Goal: Information Seeking & Learning: Check status

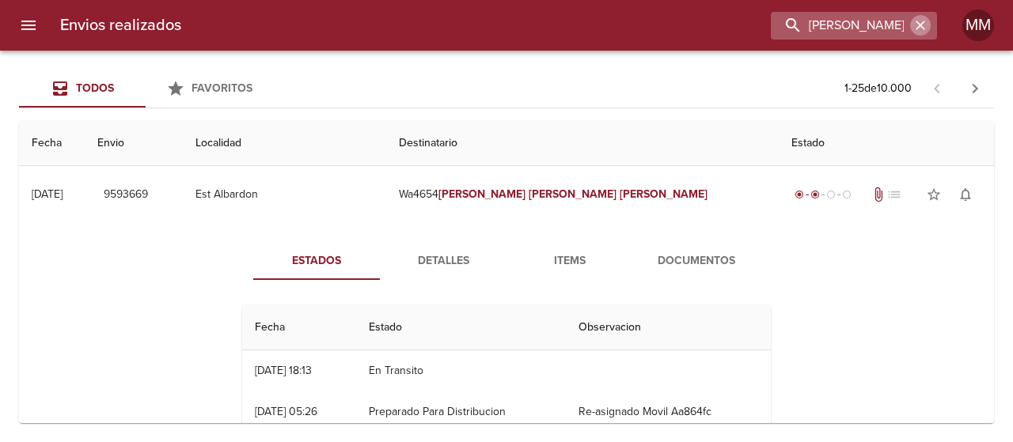
click at [927, 21] on icon "button" at bounding box center [920, 25] width 16 height 16
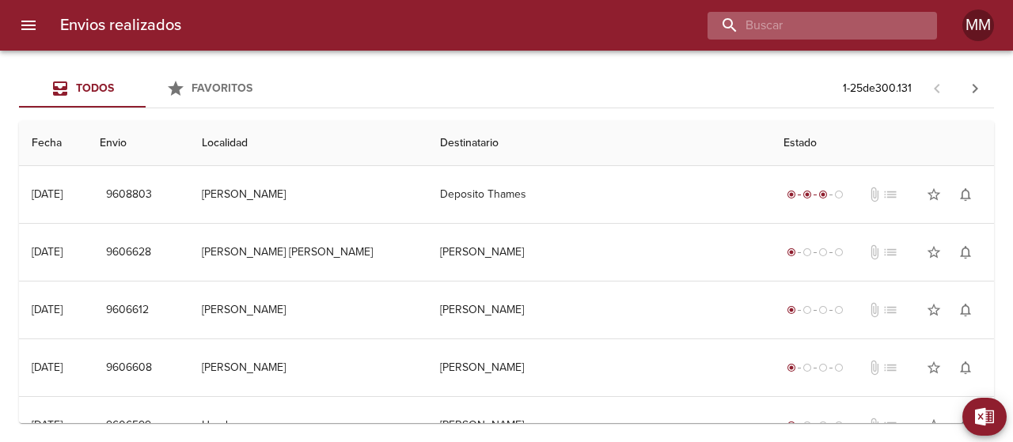
click at [851, 31] on input "buscar" at bounding box center [808, 26] width 203 height 28
paste input "DAIANA [PERSON_NAME] D'[PERSON_NAME]"
type input "DAIANA [PERSON_NAME] D'[PERSON_NAME]"
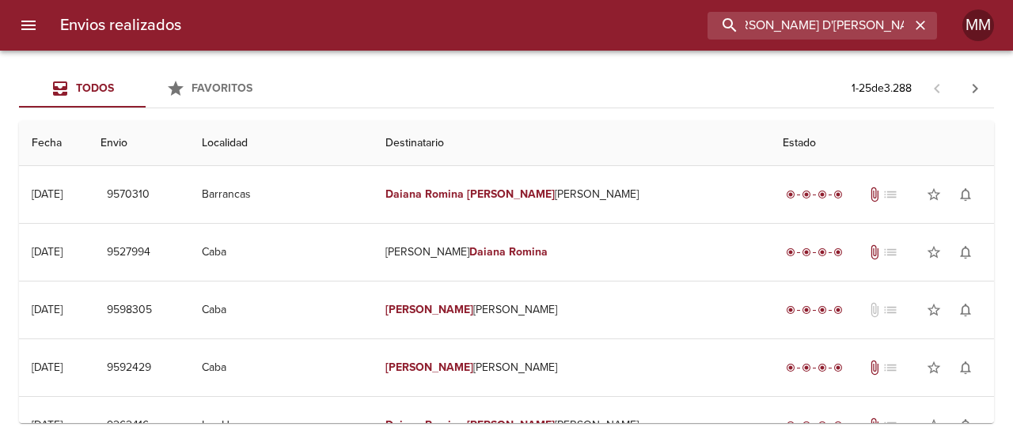
scroll to position [0, 0]
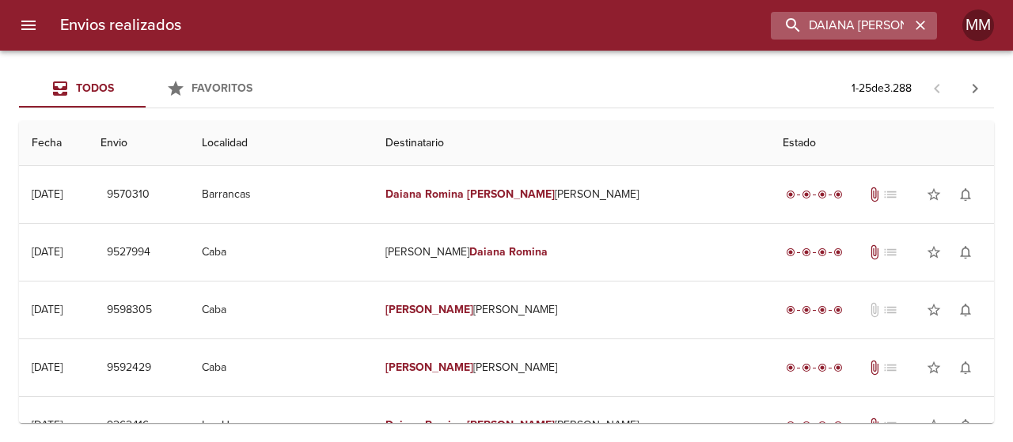
click at [921, 27] on icon "button" at bounding box center [920, 25] width 16 height 16
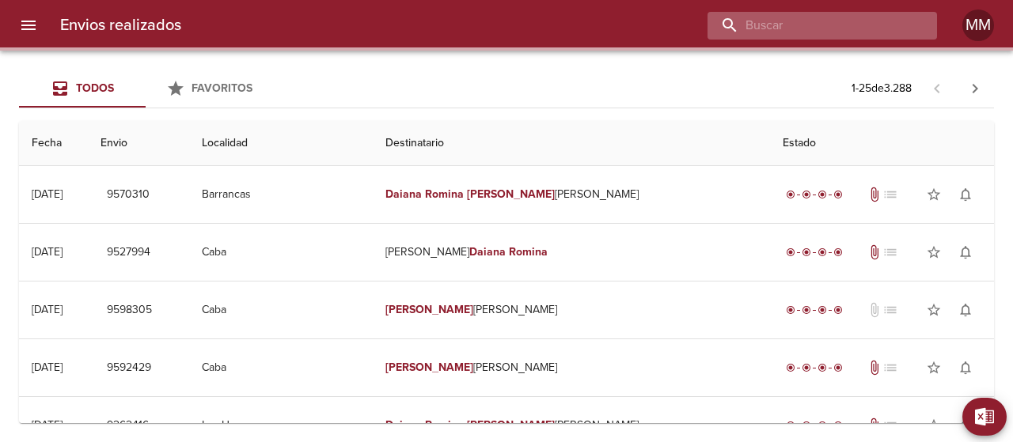
click at [854, 36] on input "buscar" at bounding box center [808, 26] width 203 height 28
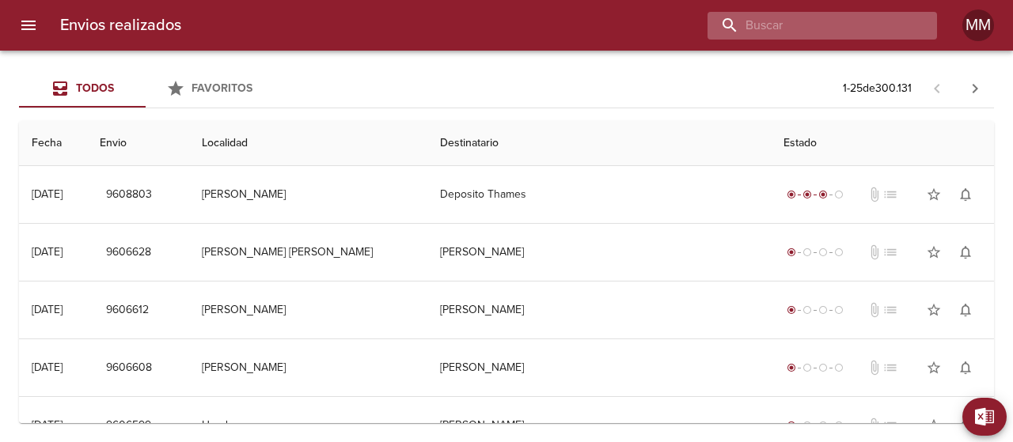
type input "V"
paste input "imiento/9570310 saludos"
type input "9570310"
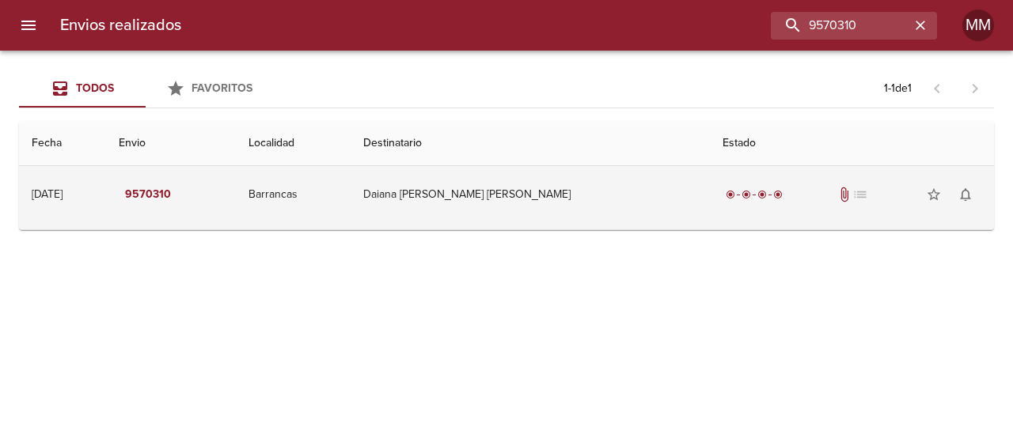
click at [630, 169] on td "Daiana [PERSON_NAME] [PERSON_NAME]" at bounding box center [530, 194] width 359 height 57
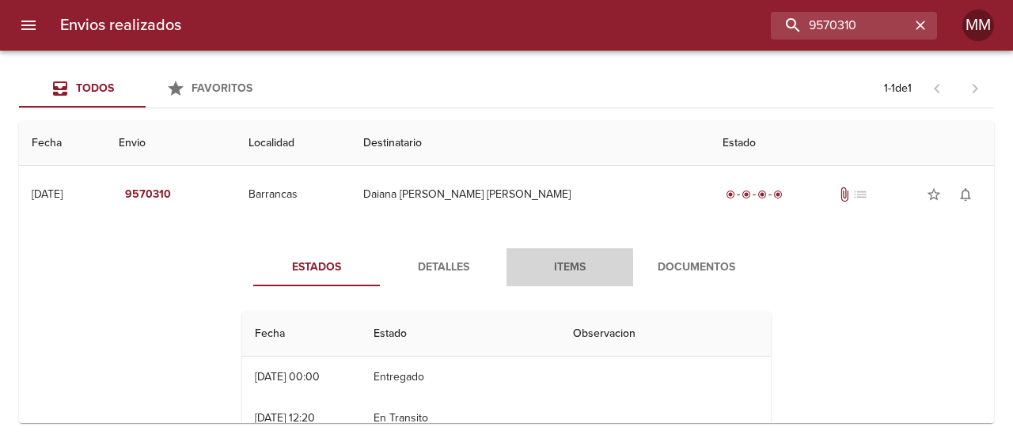
click at [563, 252] on button "Items" at bounding box center [569, 267] width 127 height 38
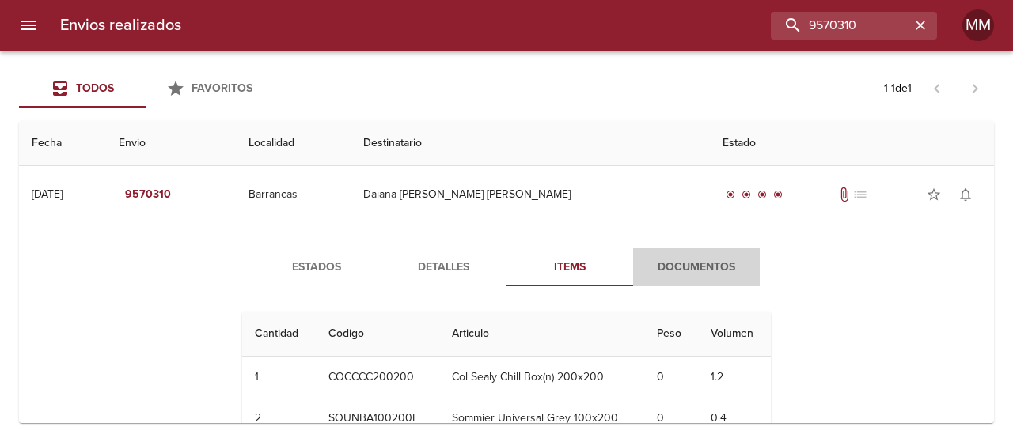
click at [676, 259] on span "Documentos" at bounding box center [696, 268] width 108 height 20
